Goal: Use online tool/utility

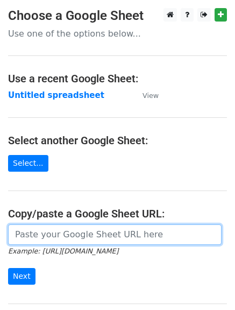
click at [37, 232] on input "url" at bounding box center [114, 234] width 213 height 20
paste input "[URL][DOMAIN_NAME]"
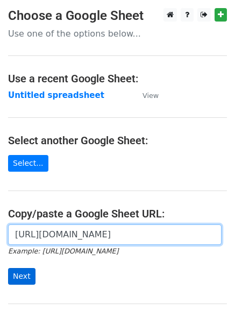
type input "[URL][DOMAIN_NAME]"
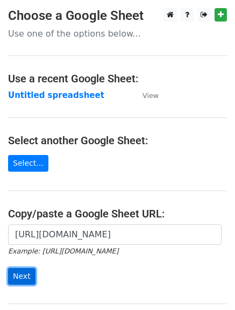
scroll to position [0, 0]
click at [24, 277] on input "Next" at bounding box center [21, 276] width 27 height 17
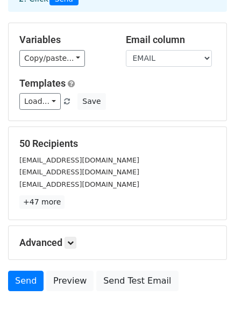
scroll to position [111, 0]
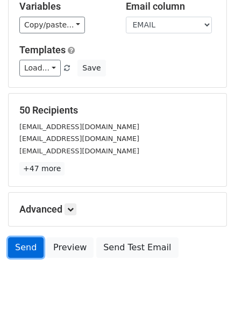
click at [28, 246] on link "Send" at bounding box center [25, 247] width 35 height 20
